Goal: Task Accomplishment & Management: Use online tool/utility

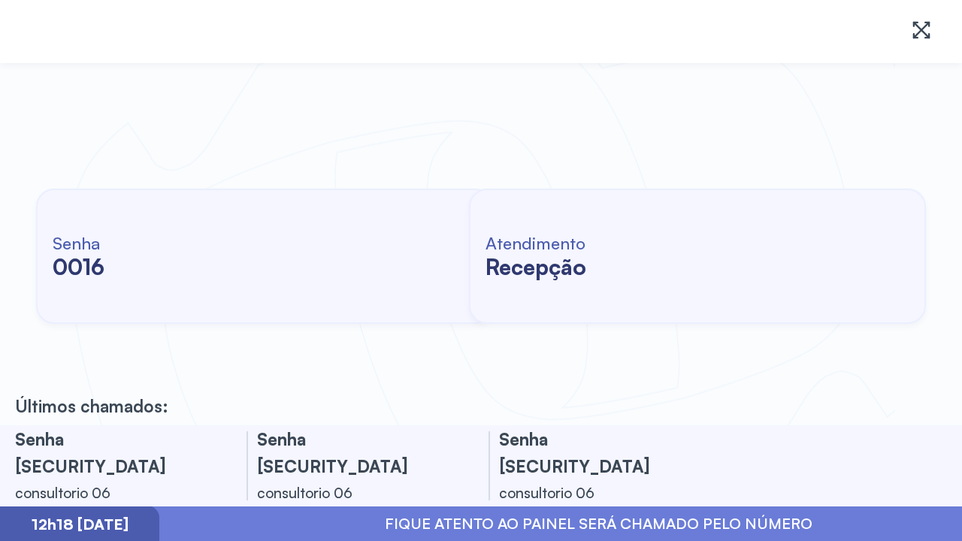
drag, startPoint x: 248, startPoint y: 146, endPoint x: 4, endPoint y: 269, distance: 273.6
click at [97, 225] on div "Senha [SECURITY_DATA] Atendimento recepção" at bounding box center [481, 256] width 962 height 338
drag, startPoint x: 392, startPoint y: 23, endPoint x: 448, endPoint y: 38, distance: 57.6
click at [392, 23] on div at bounding box center [481, 31] width 914 height 45
click at [65, 265] on h2 "0016" at bounding box center [79, 266] width 52 height 27
